Goal: Task Accomplishment & Management: Use online tool/utility

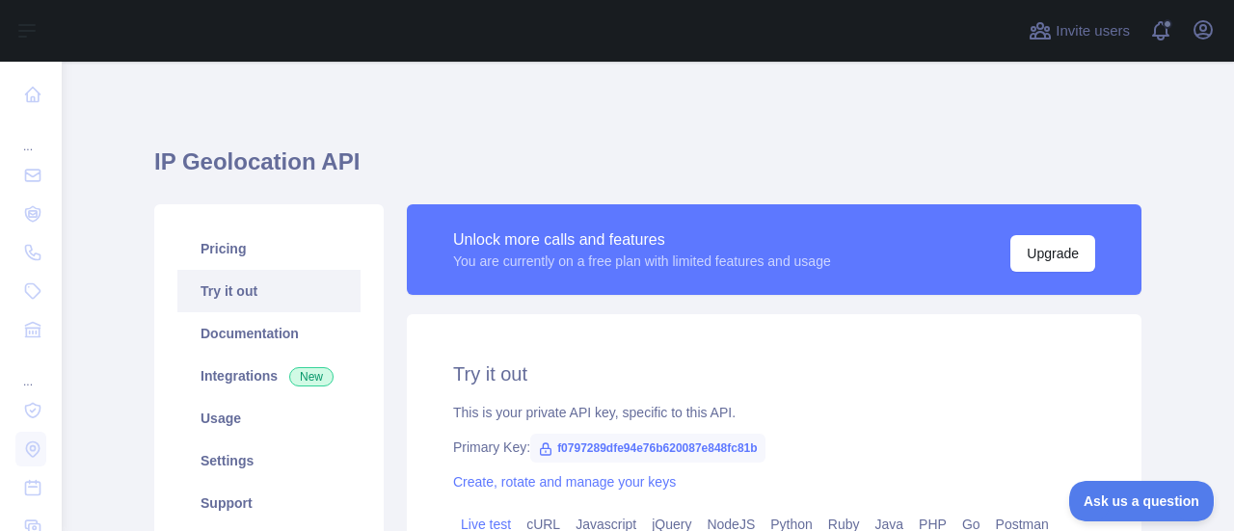
click at [583, 292] on div "Unlock more calls and features You are currently on a free plan with limited fe…" at bounding box center [774, 249] width 735 height 91
